Goal: Information Seeking & Learning: Understand process/instructions

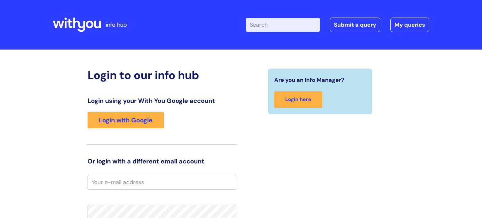
click at [257, 27] on input "Enter your search term here..." at bounding box center [283, 25] width 74 height 14
type input "b"
type input "nebula help"
click button "Search" at bounding box center [0, 0] width 0 height 0
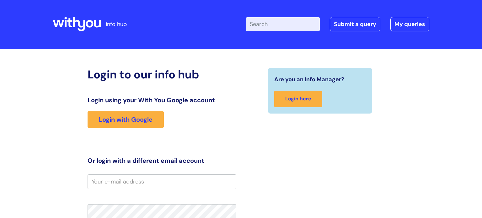
scroll to position [10, 0]
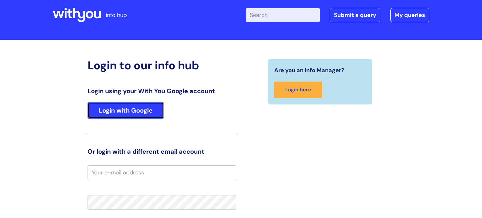
click at [155, 114] on link "Login with Google" at bounding box center [126, 110] width 76 height 16
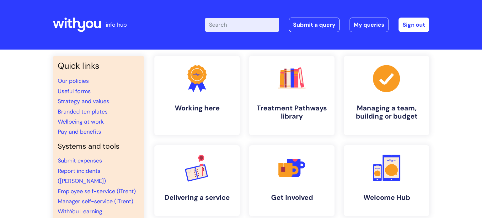
click at [222, 23] on input "Enter your search term here..." at bounding box center [242, 25] width 74 height 14
type input "nebula help"
click button "Search" at bounding box center [0, 0] width 0 height 0
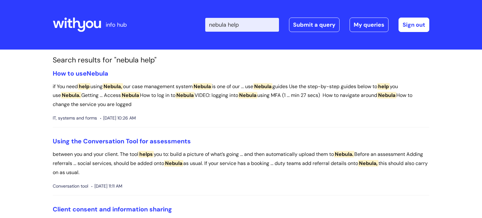
click at [72, 77] on li "How to use Nebula if You need help using Nebula, our case management system Neb…" at bounding box center [241, 99] width 377 height 58
click at [78, 71] on link "How to use Nebula" at bounding box center [81, 73] width 56 height 8
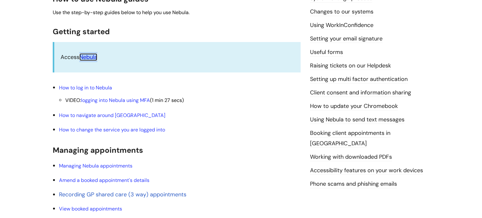
scroll to position [270, 0]
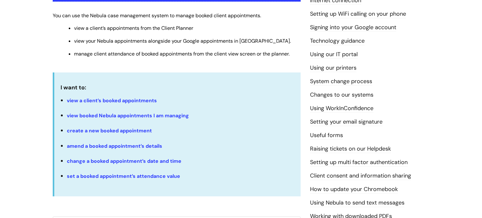
scroll to position [176, 0]
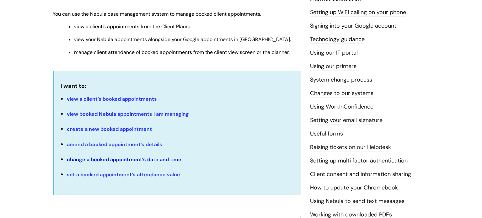
click at [105, 160] on link "change a booked appointment’s date and time" at bounding box center [124, 159] width 115 height 7
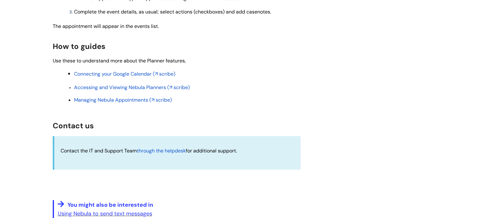
scroll to position [1432, 0]
